Goal: Task Accomplishment & Management: Manage account settings

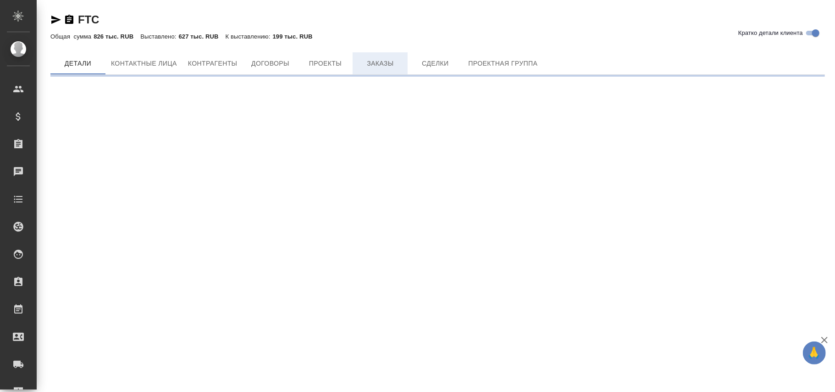
click at [378, 62] on span "Заказы" at bounding box center [380, 63] width 44 height 11
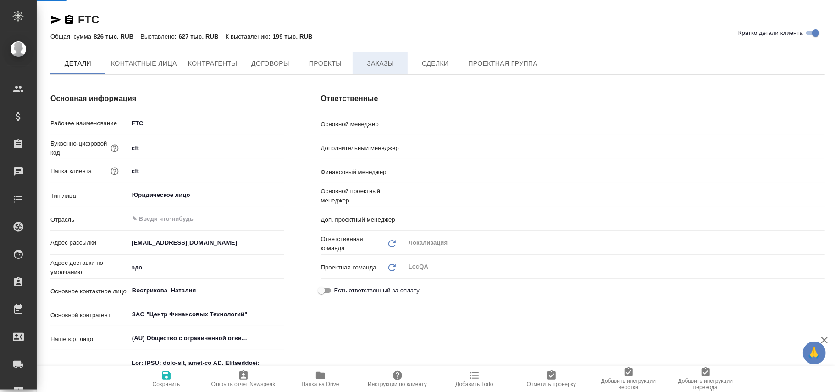
type textarea "x"
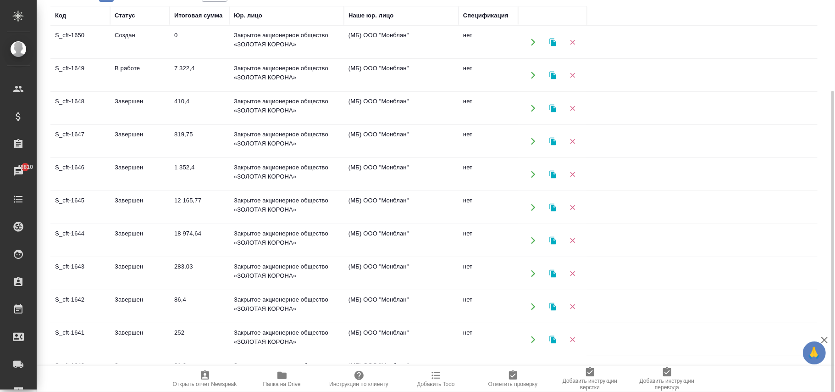
drag, startPoint x: 86, startPoint y: 33, endPoint x: 73, endPoint y: 37, distance: 13.4
click at [61, 35] on td "S_cft-1650" at bounding box center [80, 42] width 60 height 32
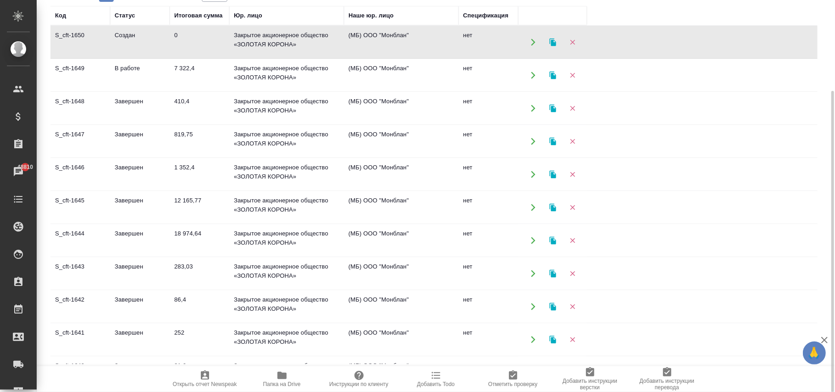
click at [129, 40] on td "Создан" at bounding box center [140, 42] width 60 height 32
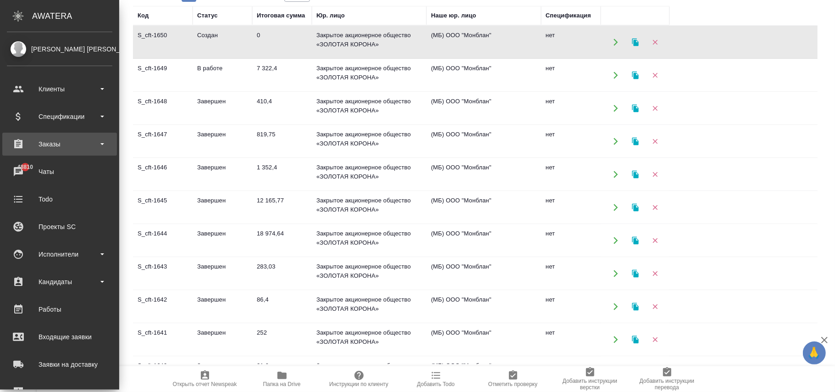
click at [61, 146] on div "Заказы" at bounding box center [60, 144] width 106 height 14
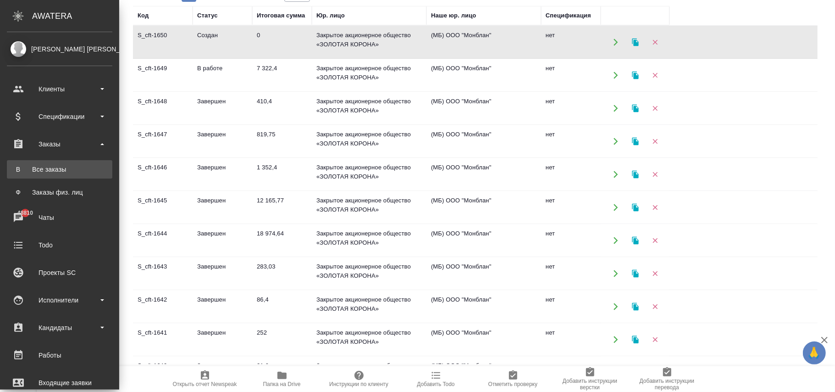
click at [43, 168] on div "Все заказы" at bounding box center [59, 169] width 96 height 9
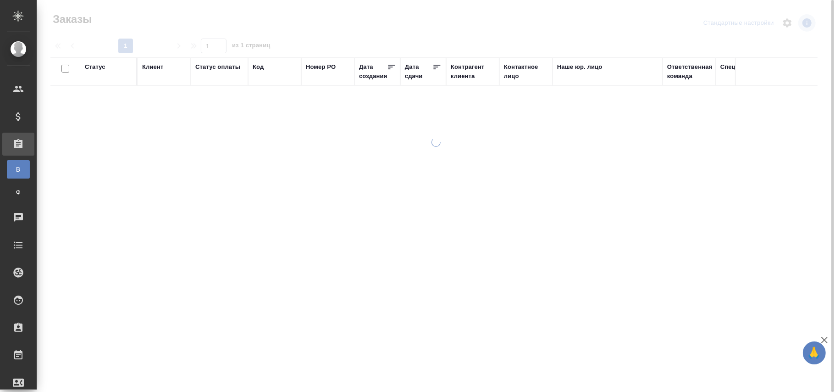
click at [258, 68] on div "Код" at bounding box center [258, 66] width 11 height 9
click at [259, 53] on span "из 1 страниц" at bounding box center [251, 46] width 39 height 13
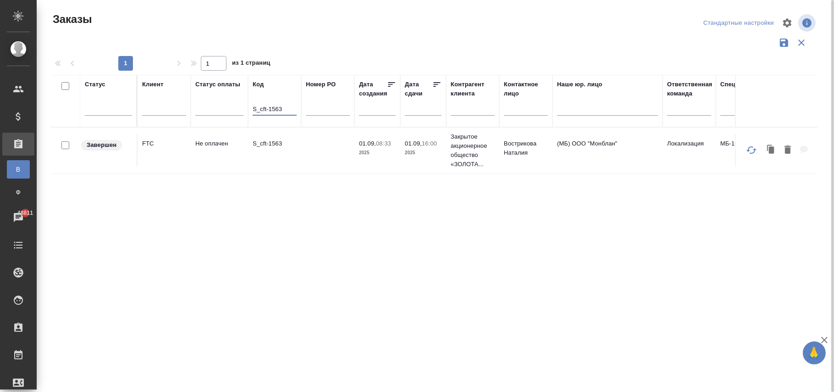
click at [401, 165] on td "01.09, 16:00 2025" at bounding box center [424, 150] width 46 height 32
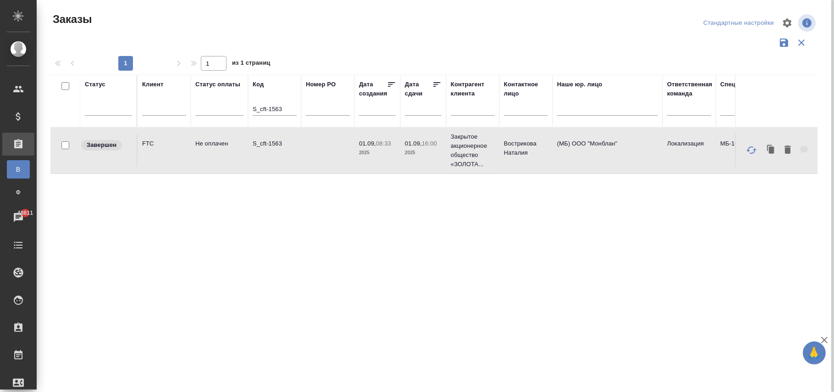
click at [401, 165] on td "01.09, 16:00 2025" at bounding box center [424, 150] width 46 height 32
click at [290, 108] on input "S_cft-1563" at bounding box center [275, 109] width 44 height 11
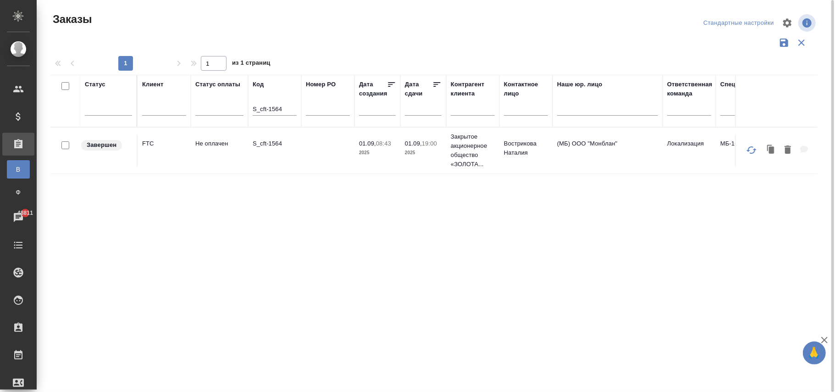
click at [301, 159] on td at bounding box center [327, 150] width 53 height 32
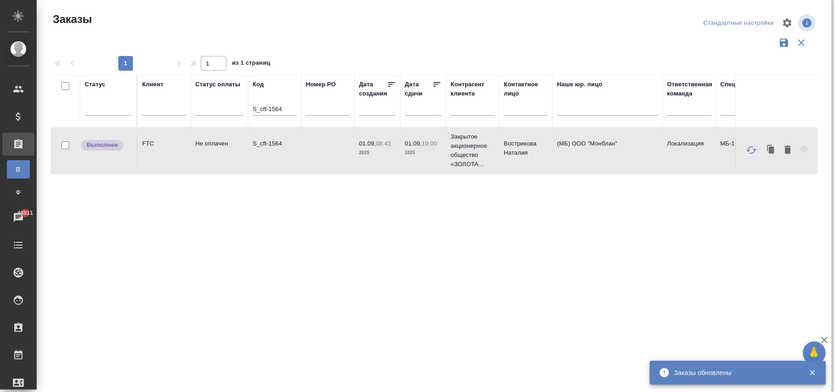
click at [287, 108] on input "S_cft-1564" at bounding box center [275, 109] width 44 height 11
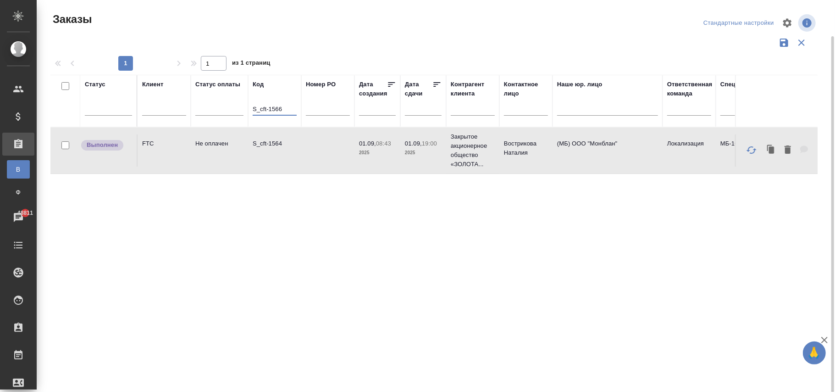
scroll to position [18, 0]
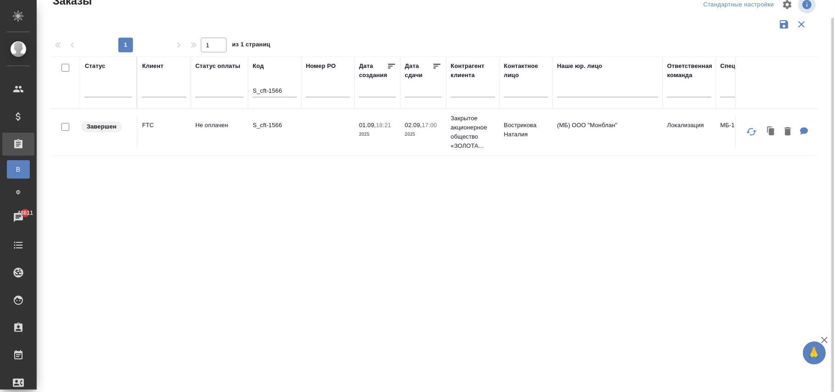
click at [303, 137] on td at bounding box center [327, 132] width 53 height 32
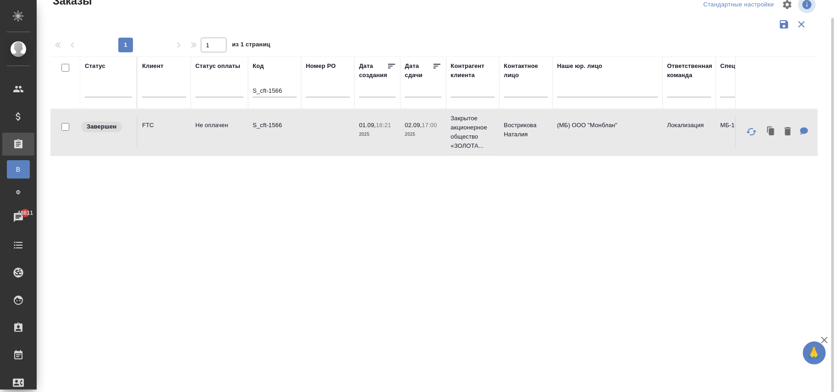
click at [303, 137] on td at bounding box center [327, 132] width 53 height 32
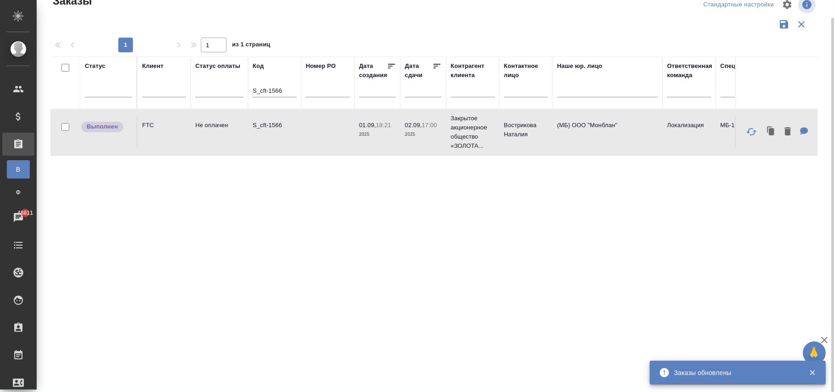
click at [283, 90] on input "S_cft-1566" at bounding box center [275, 91] width 44 height 11
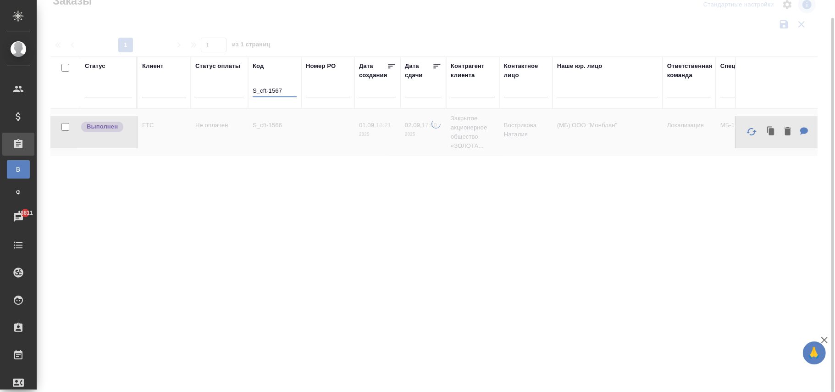
type input "S_cft-1567"
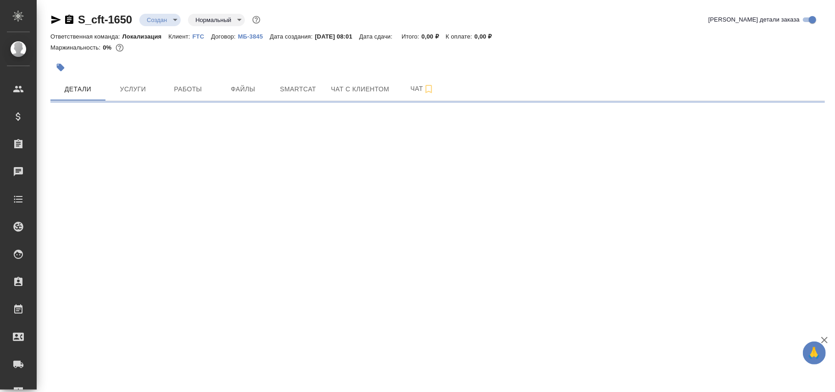
select select "RU"
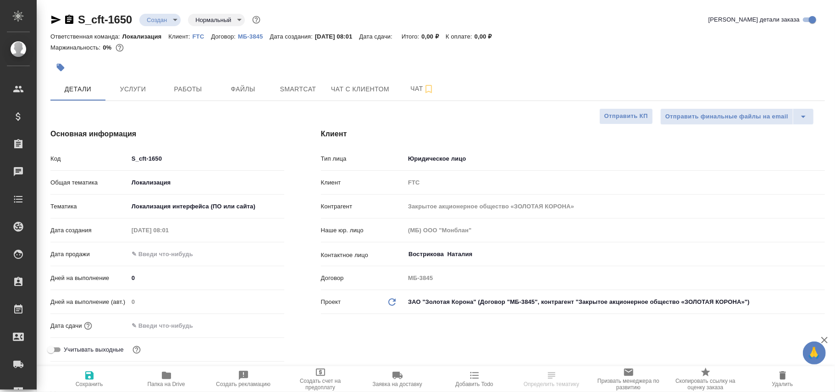
type textarea "x"
drag, startPoint x: 122, startPoint y: 13, endPoint x: 78, endPoint y: 17, distance: 44.2
click at [78, 17] on div "S_cft-1650 Создан new Нормальный normal" at bounding box center [156, 19] width 212 height 15
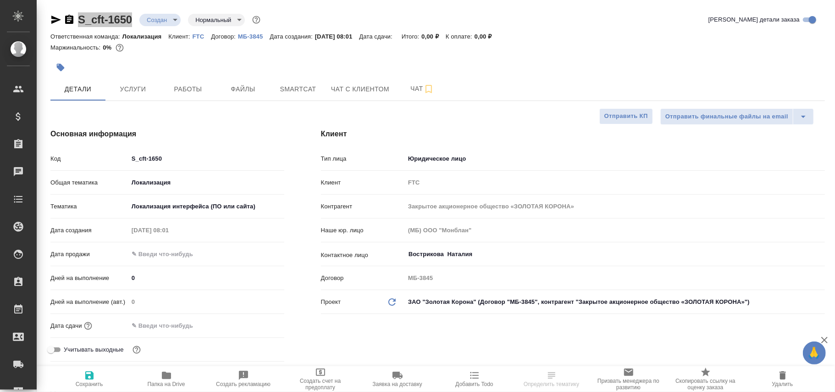
type textarea "x"
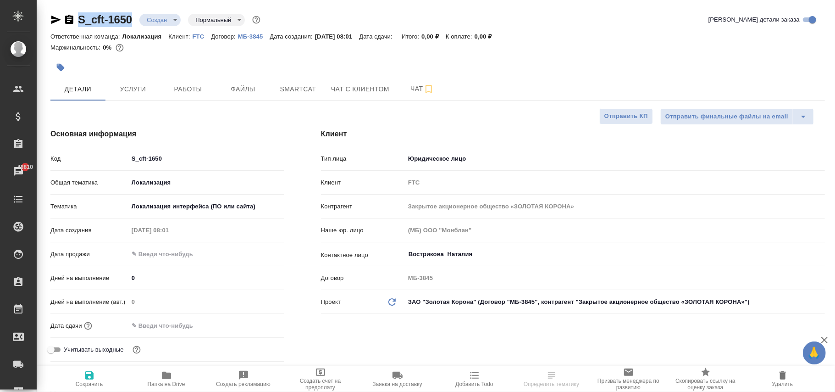
type textarea "x"
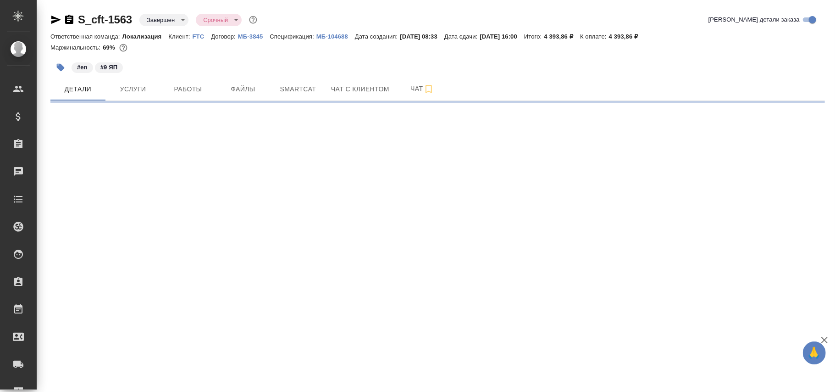
select select "RU"
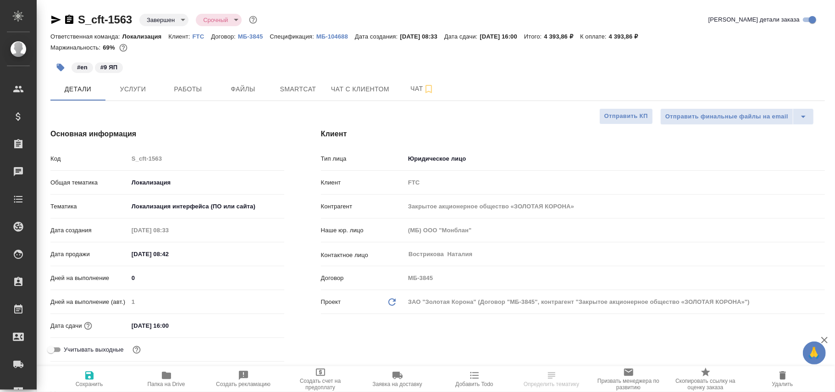
type textarea "x"
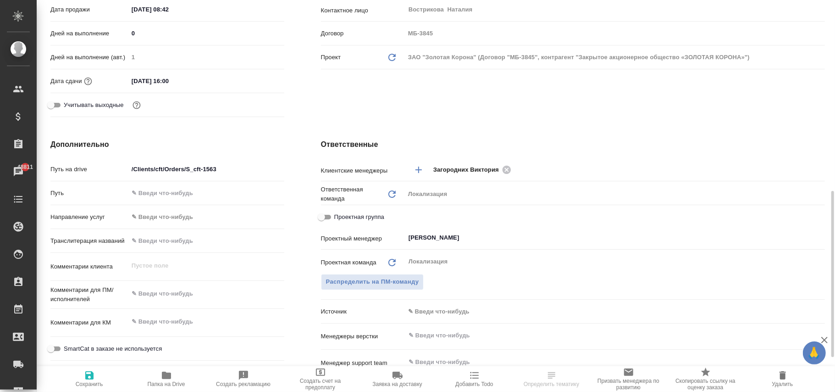
scroll to position [306, 0]
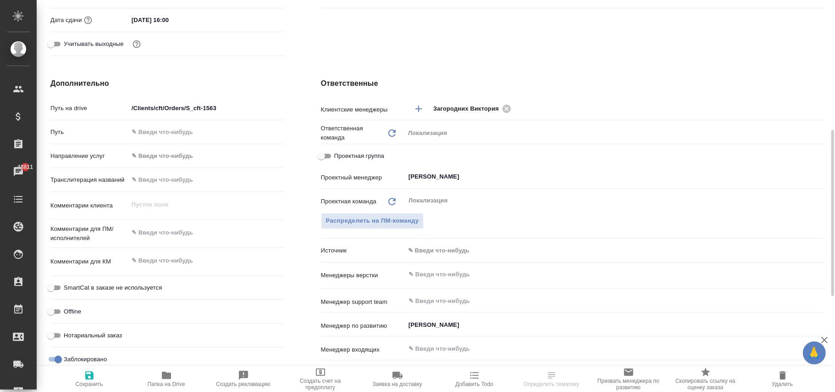
click at [55, 357] on input "Заблокировано" at bounding box center [58, 359] width 33 height 11
checkbox input "false"
type textarea "x"
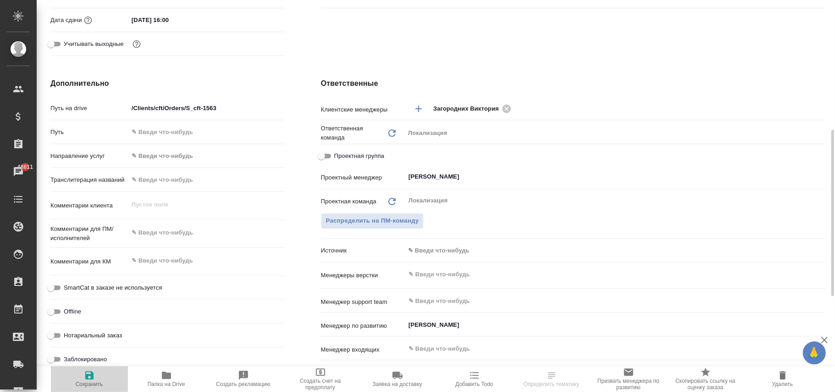
click at [85, 375] on icon "button" at bounding box center [89, 375] width 11 height 11
type textarea "x"
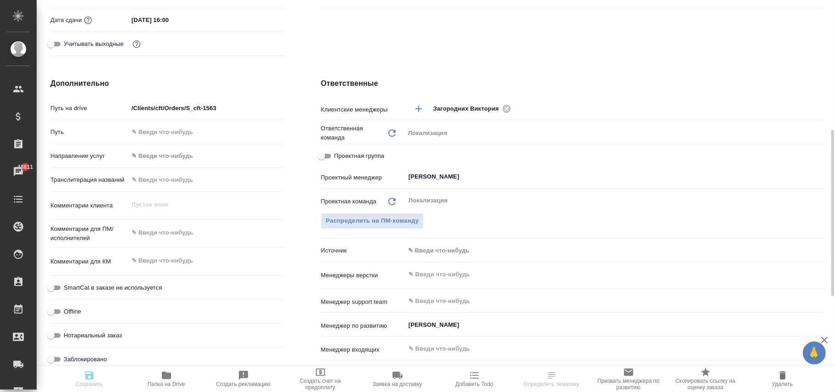
type textarea "x"
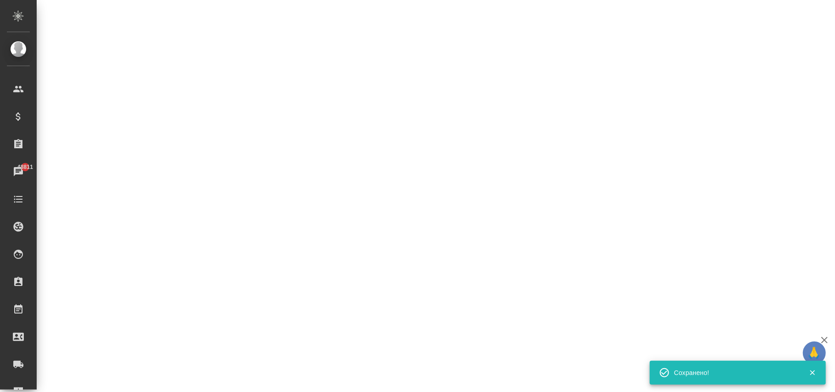
select select "RU"
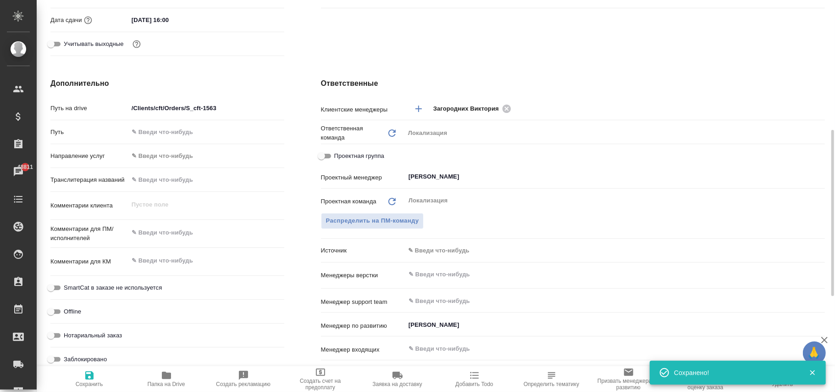
type textarea "x"
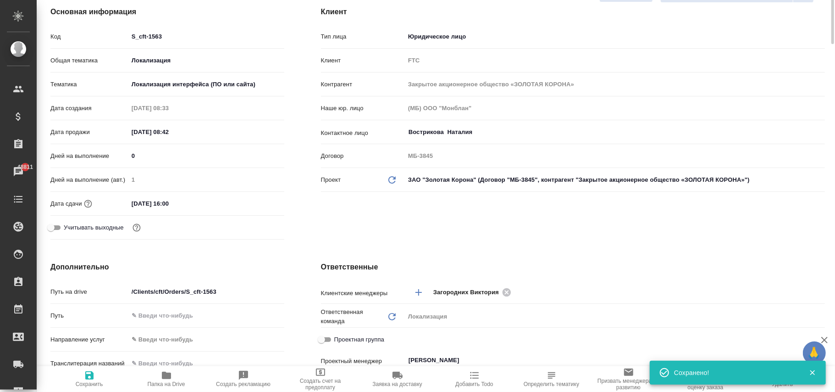
scroll to position [0, 0]
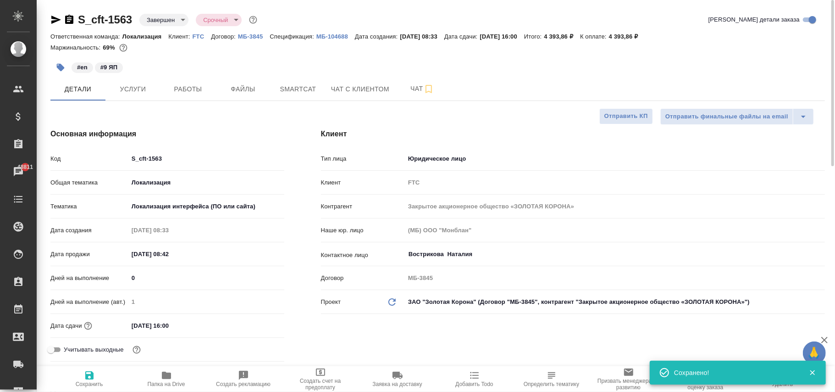
click at [171, 19] on body "🙏 .cls-1 fill:#fff; AWATERA Фокина Наталья n.fokina Клиенты Спецификации Заказы…" at bounding box center [417, 196] width 835 height 392
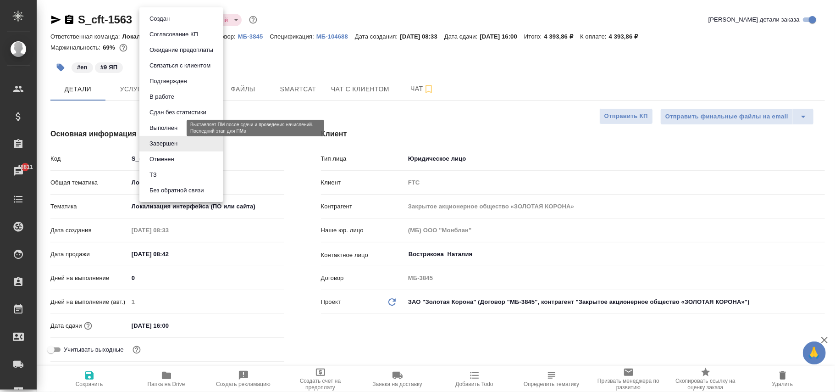
drag, startPoint x: 175, startPoint y: 127, endPoint x: 196, endPoint y: 202, distance: 77.7
click at [174, 127] on button "Выполнен" at bounding box center [163, 128] width 33 height 10
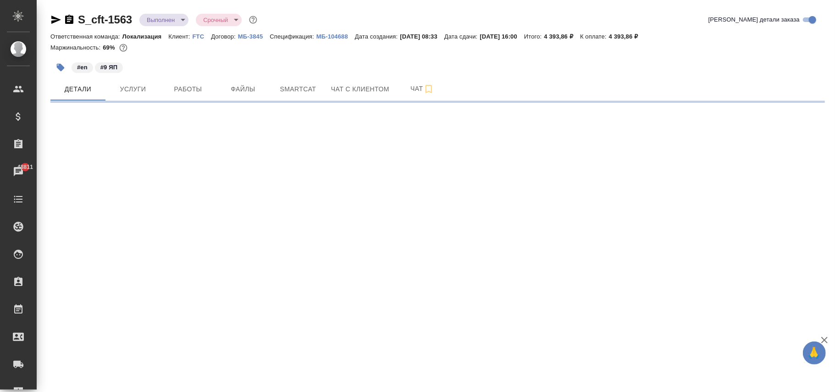
select select "RU"
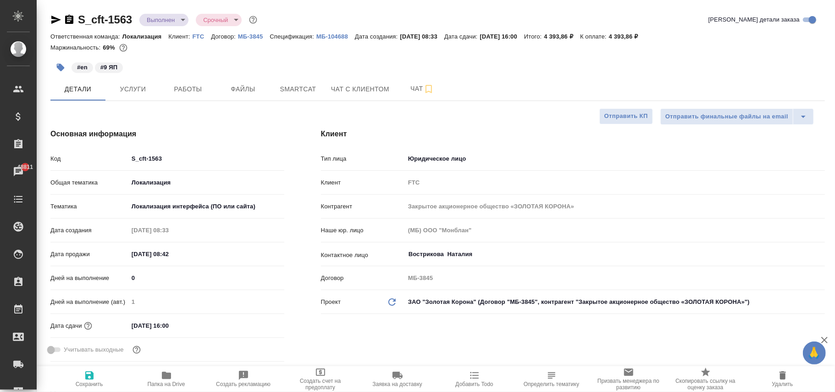
type textarea "x"
click at [89, 379] on icon "button" at bounding box center [89, 375] width 8 height 8
type textarea "x"
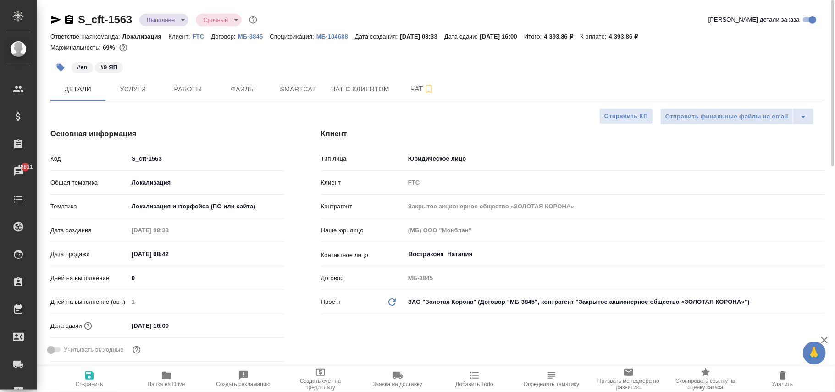
type textarea "x"
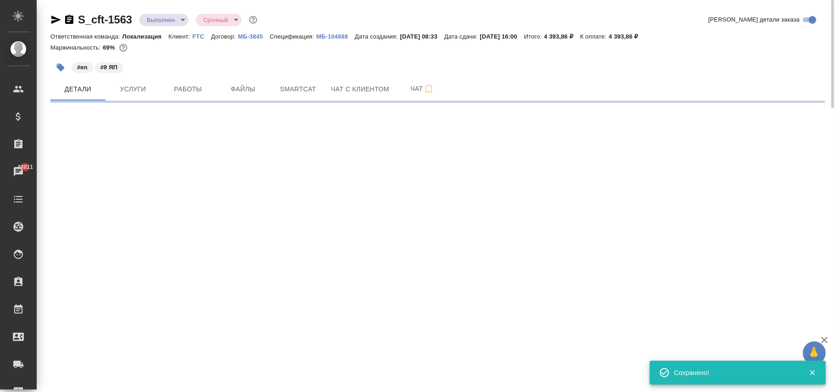
select select "RU"
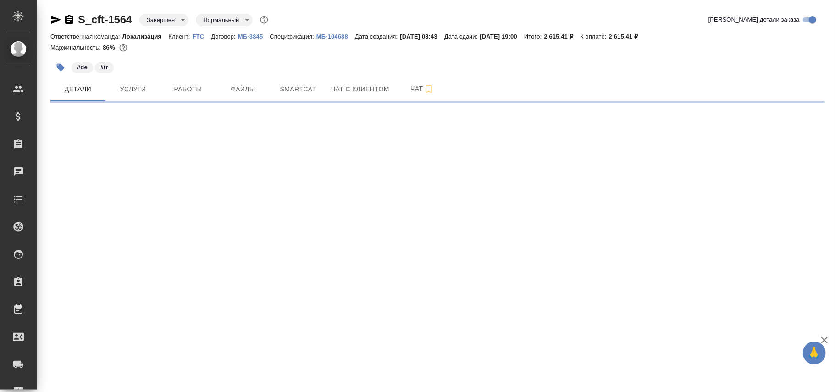
select select "RU"
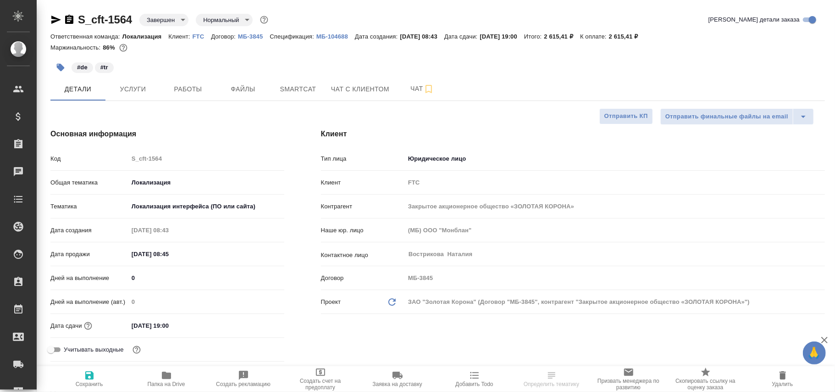
type textarea "x"
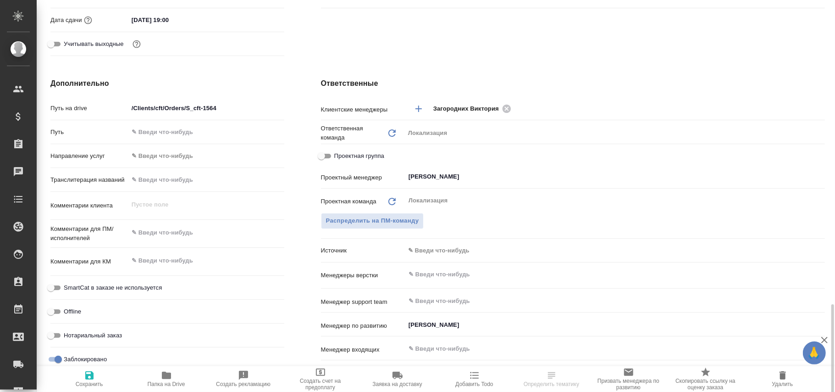
scroll to position [428, 0]
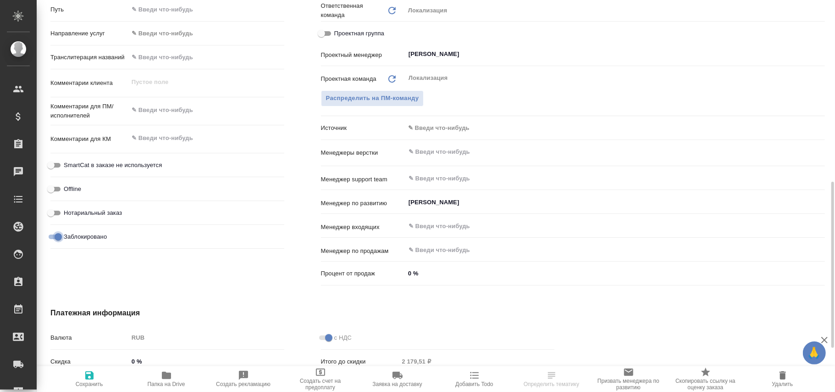
click at [51, 237] on input "Заблокировано" at bounding box center [58, 236] width 33 height 11
checkbox input "false"
type textarea "x"
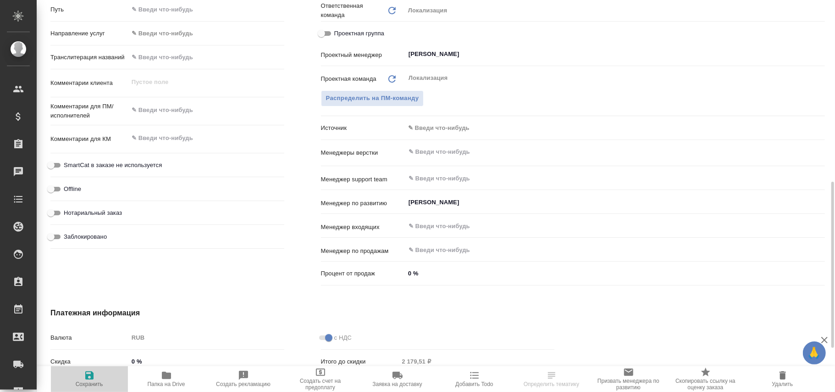
drag, startPoint x: 92, startPoint y: 374, endPoint x: 186, endPoint y: 164, distance: 230.4
click at [92, 374] on icon "button" at bounding box center [89, 375] width 8 height 8
type textarea "x"
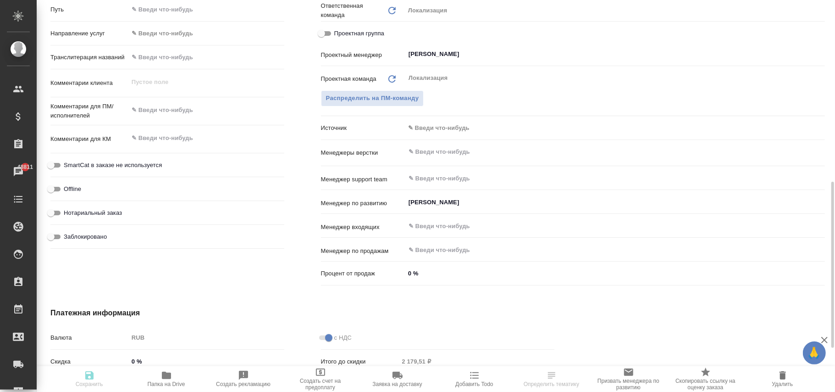
type textarea "x"
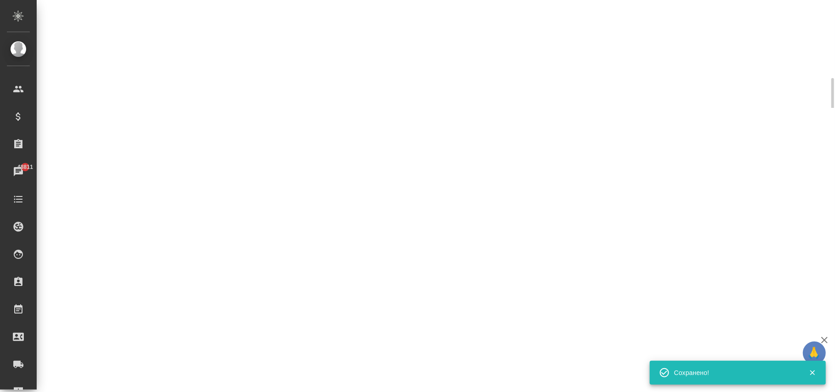
select select "RU"
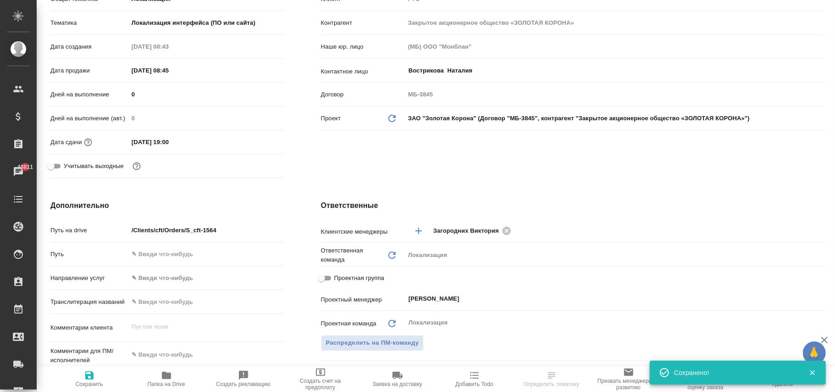
type textarea "x"
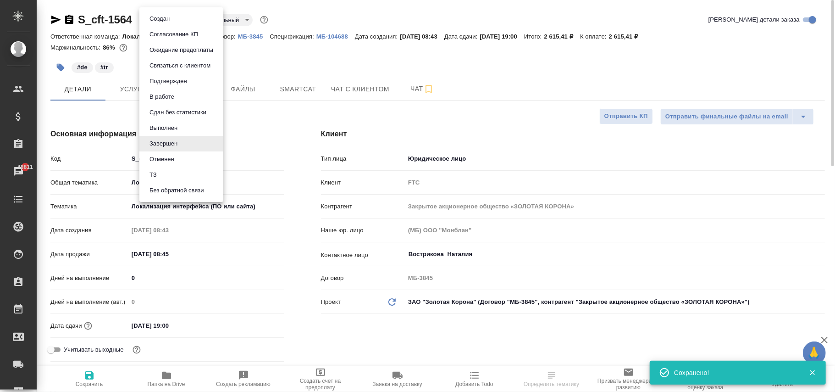
click at [167, 22] on body "🙏 .cls-1 fill:#fff; AWATERA Фокина Наталья n.fokina Клиенты Спецификации Заказы…" at bounding box center [417, 196] width 835 height 392
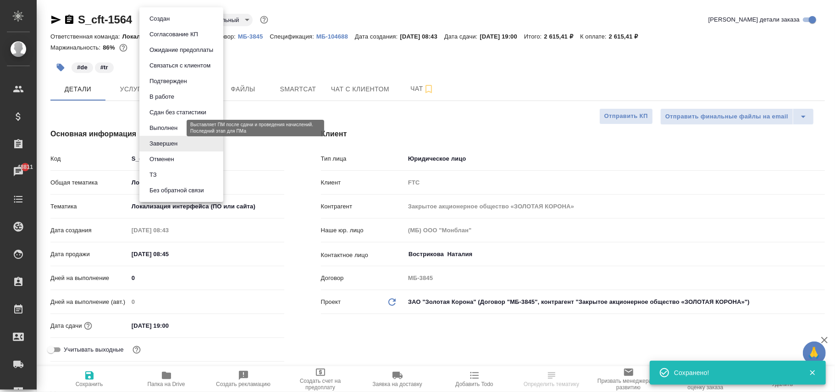
click at [174, 130] on button "Выполнен" at bounding box center [163, 128] width 33 height 10
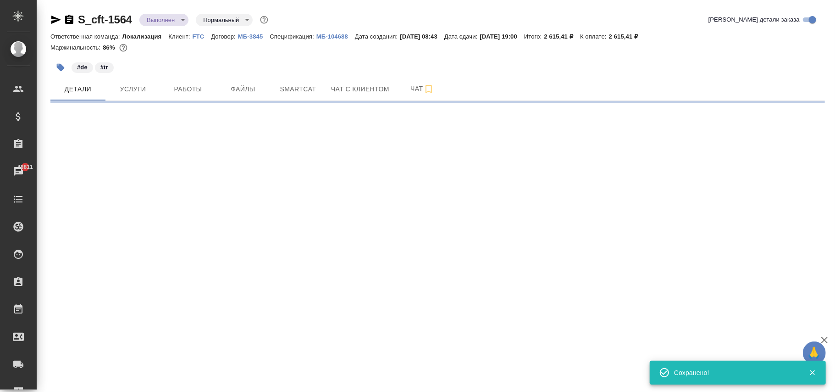
select select "RU"
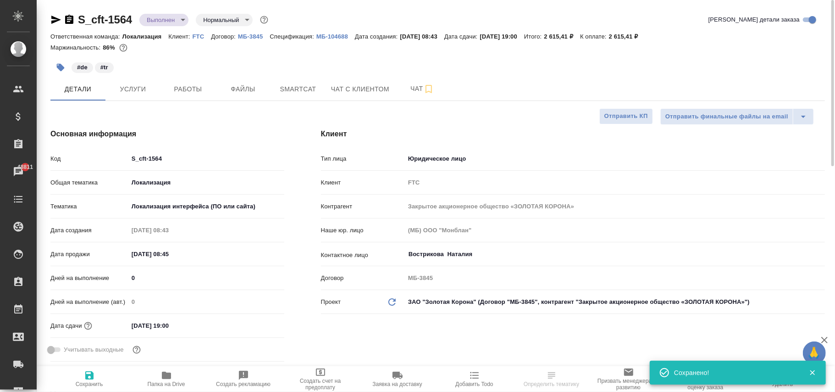
type textarea "x"
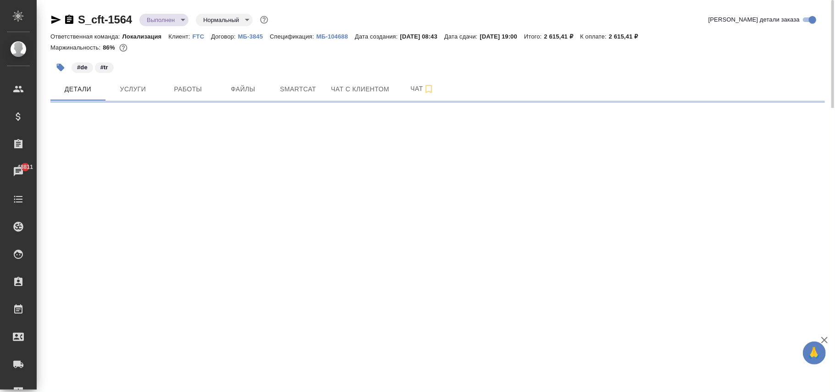
select select "RU"
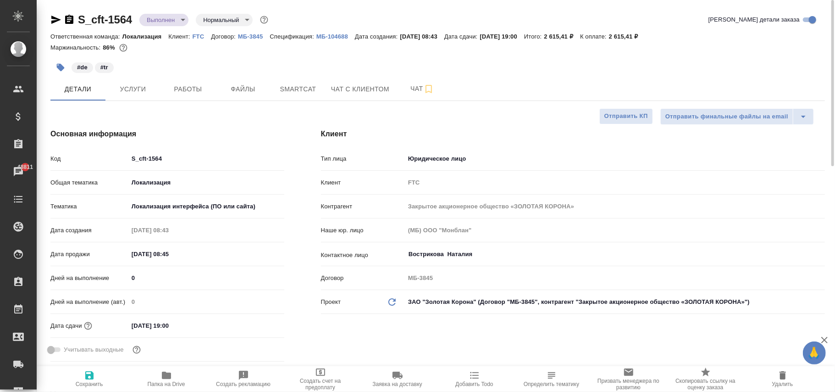
type textarea "x"
click at [95, 380] on span "Сохранить" at bounding box center [89, 378] width 66 height 17
type textarea "x"
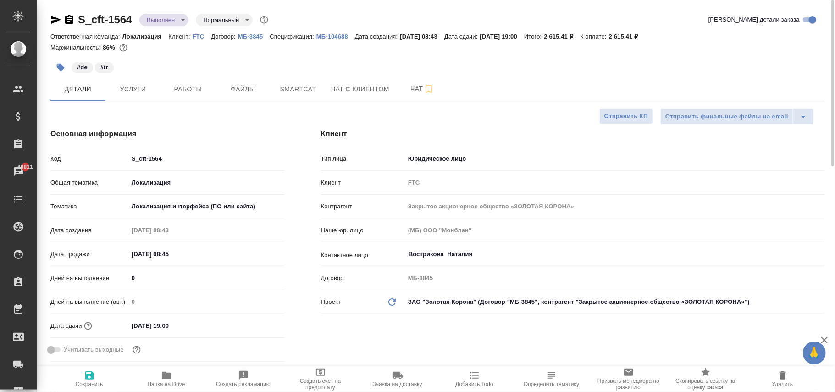
type textarea "x"
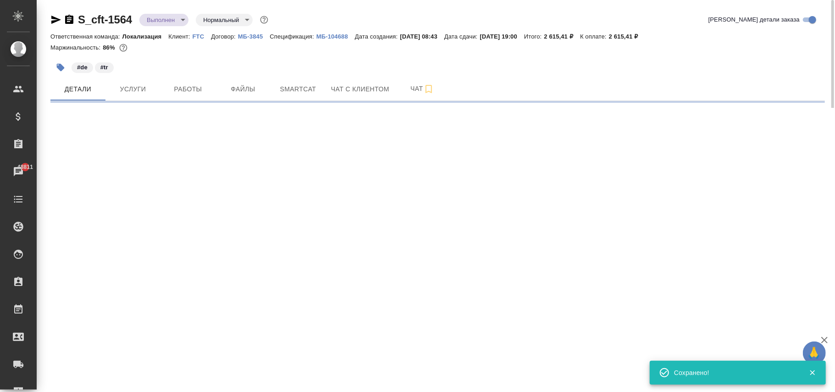
select select "RU"
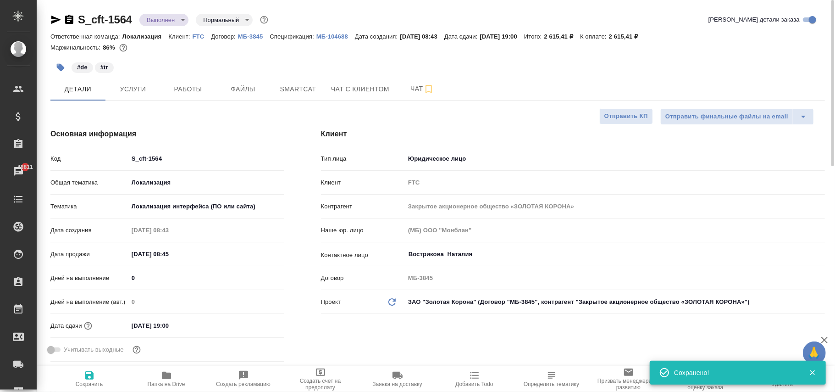
type textarea "x"
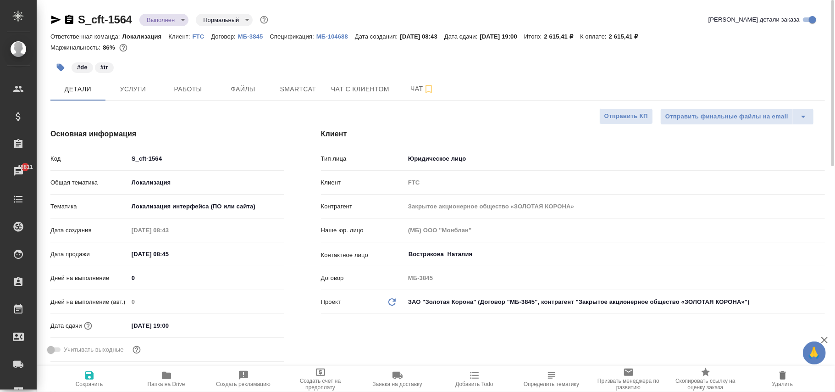
click at [94, 382] on span "Сохранить" at bounding box center [90, 384] width 28 height 6
type textarea "x"
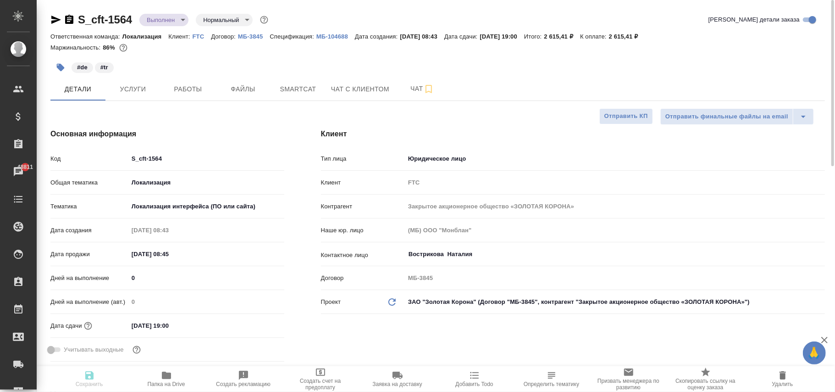
type textarea "x"
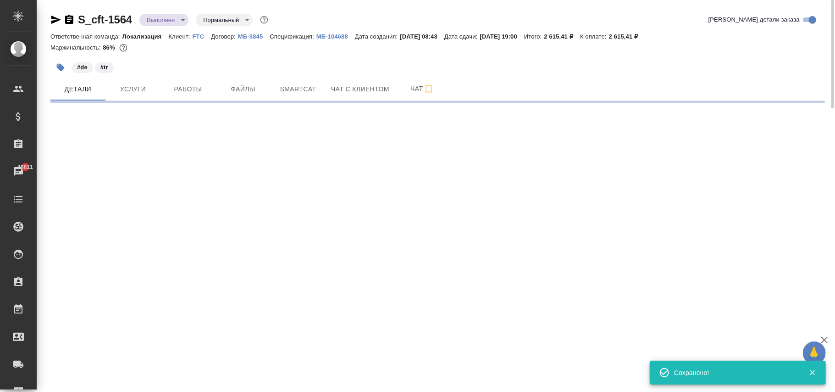
select select "RU"
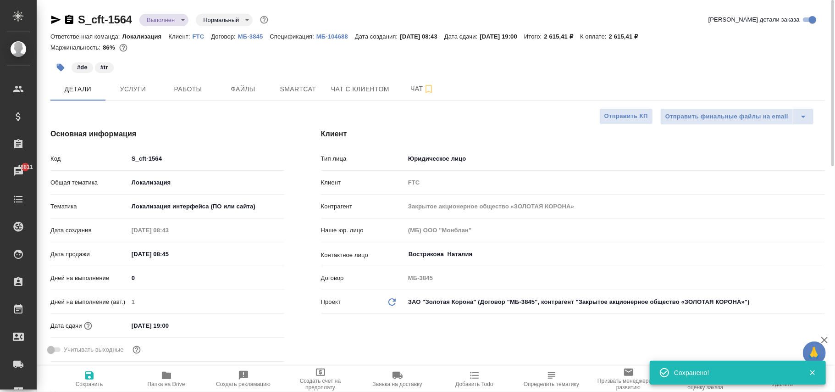
type textarea "x"
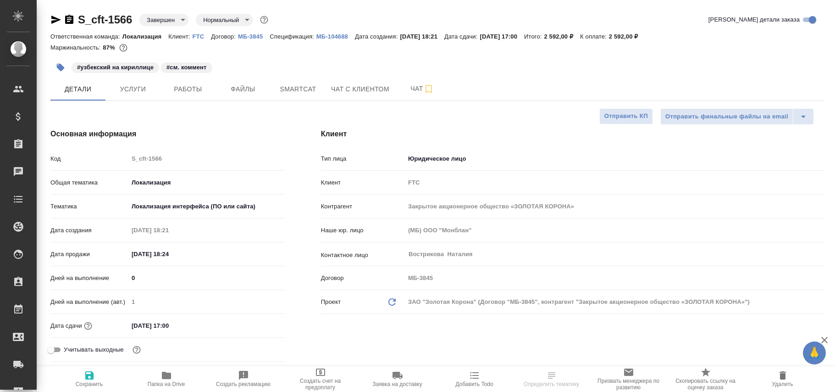
select select "RU"
click at [170, 20] on body "🙏 .cls-1 fill:#fff; AWATERA [PERSON_NAME]fokina Клиенты Спецификации Заказы Чат…" at bounding box center [417, 196] width 835 height 392
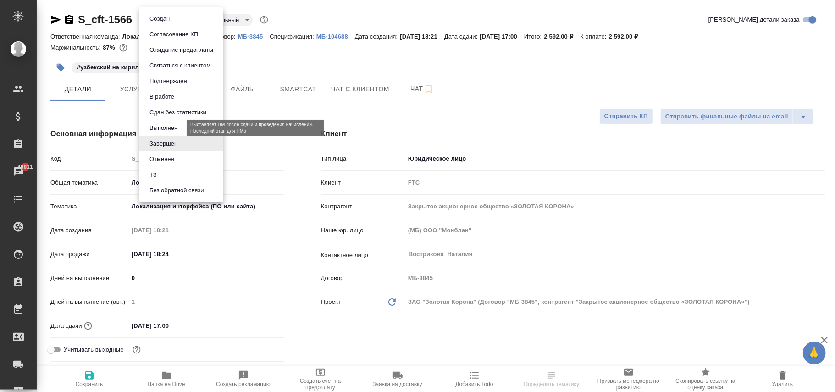
click at [169, 124] on button "Выполнен" at bounding box center [163, 128] width 33 height 10
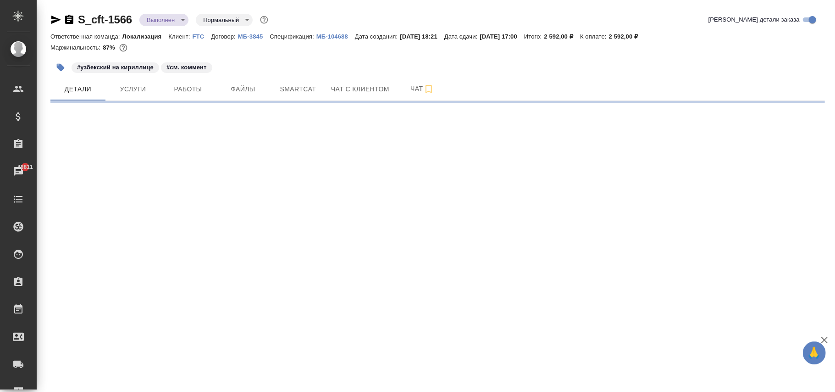
select select "RU"
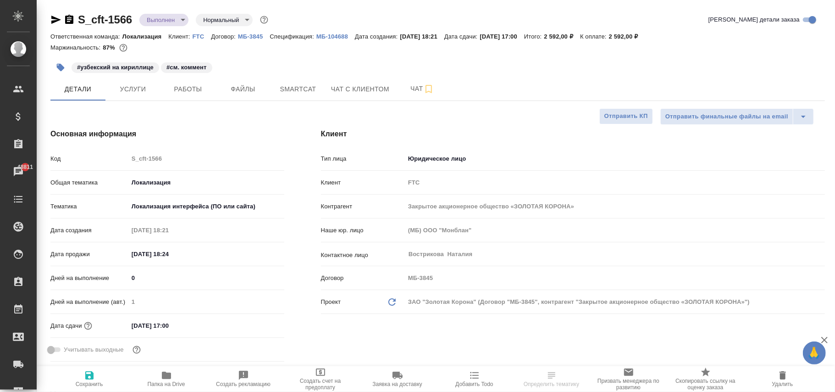
type textarea "x"
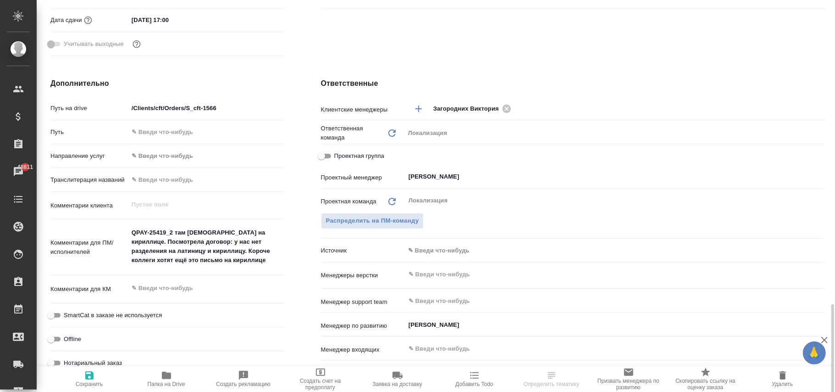
scroll to position [489, 0]
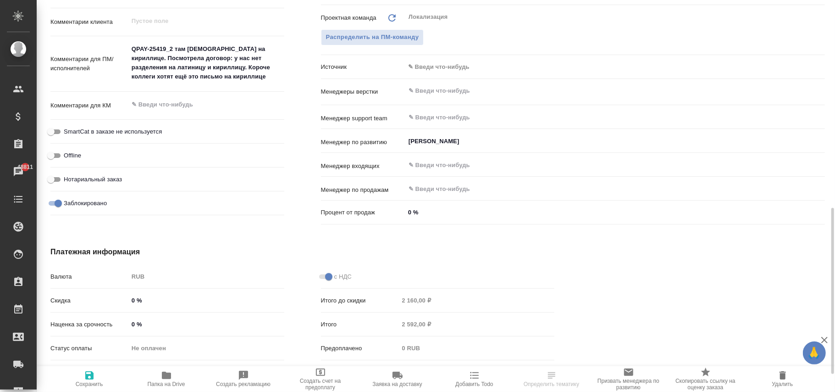
click at [57, 200] on input "Заблокировано" at bounding box center [58, 203] width 33 height 11
checkbox input "false"
type textarea "x"
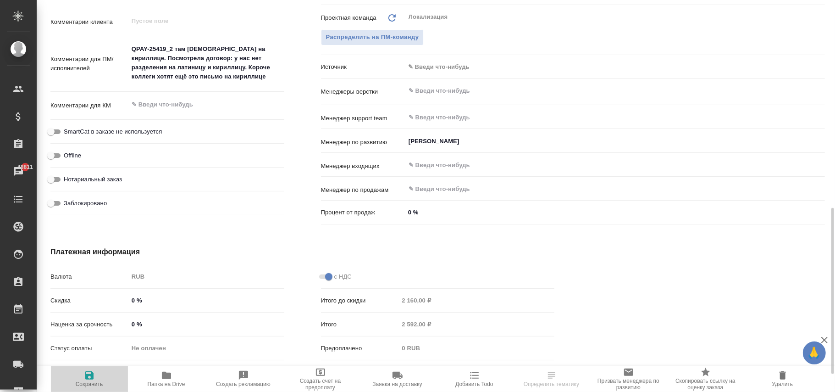
click at [92, 381] on span "Сохранить" at bounding box center [90, 384] width 28 height 6
type textarea "x"
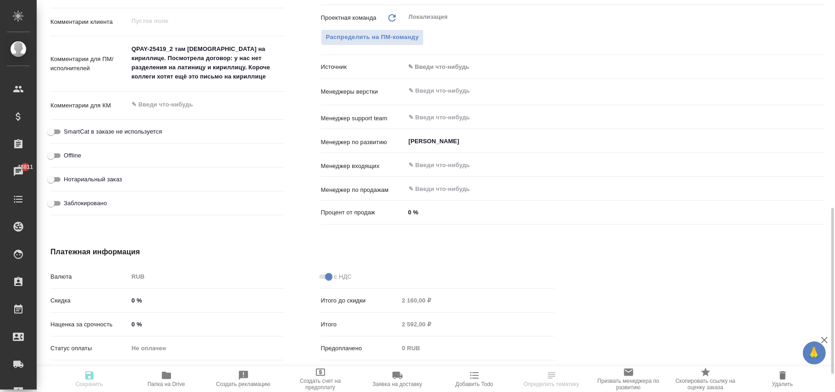
type textarea "x"
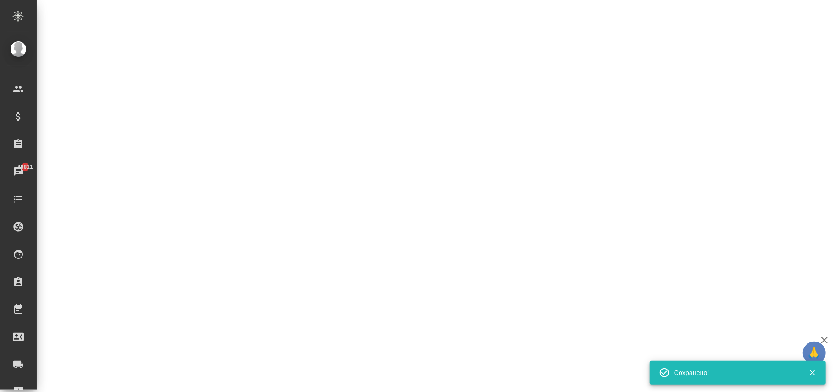
select select "RU"
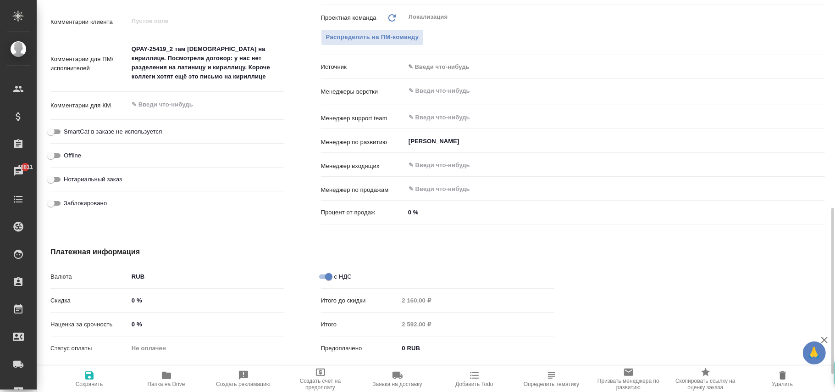
type textarea "x"
